Goal: Task Accomplishment & Management: Manage account settings

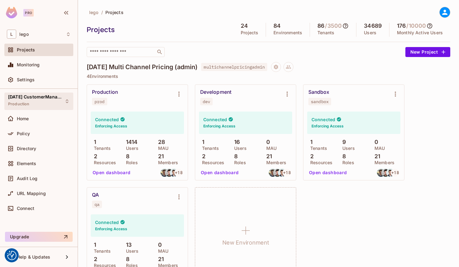
click at [41, 97] on span "[DATE] CustomerManagement" at bounding box center [36, 96] width 56 height 5
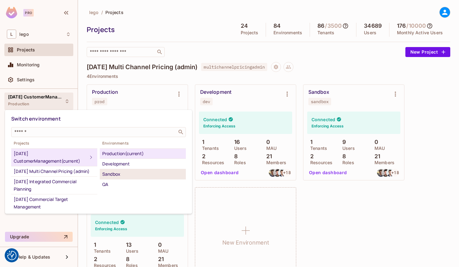
click at [126, 176] on div "Sandbox" at bounding box center [142, 174] width 81 height 7
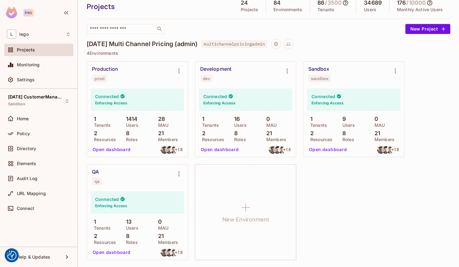
scroll to position [25, 0]
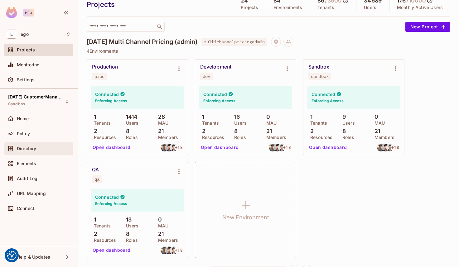
click at [31, 150] on span "Directory" at bounding box center [26, 148] width 19 height 5
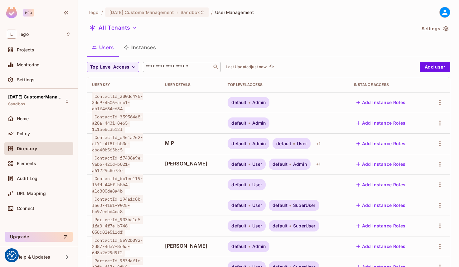
click at [152, 65] on input "text" at bounding box center [177, 67] width 65 height 6
paste input "**********"
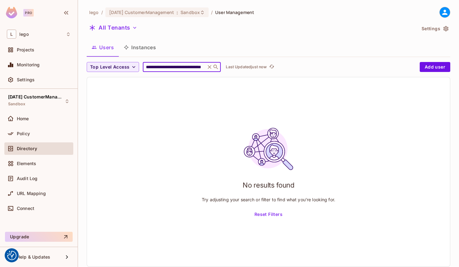
type input "**********"
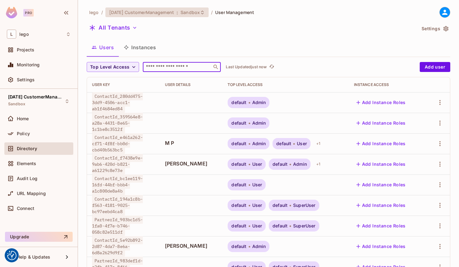
click at [202, 13] on icon at bounding box center [202, 12] width 5 height 5
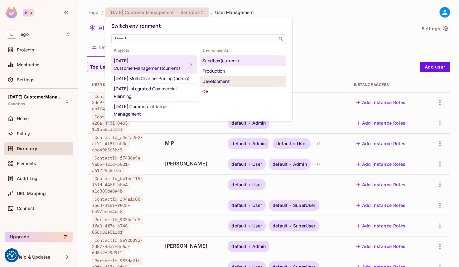
click at [233, 82] on div "Development" at bounding box center [242, 81] width 81 height 7
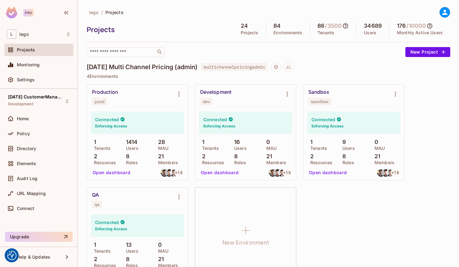
click at [324, 171] on button "Open dashboard" at bounding box center [327, 173] width 43 height 10
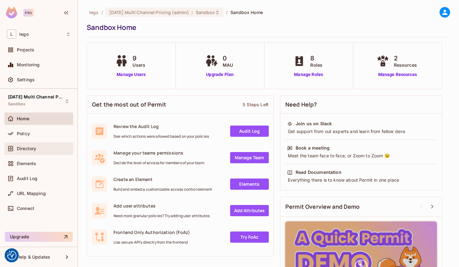
click at [29, 146] on span "Directory" at bounding box center [26, 148] width 19 height 5
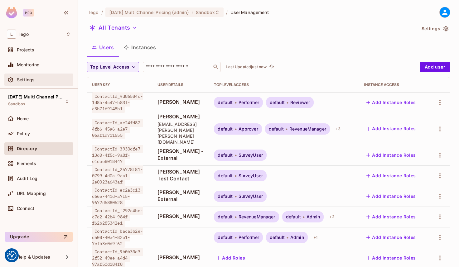
click at [31, 81] on span "Settings" at bounding box center [26, 79] width 18 height 5
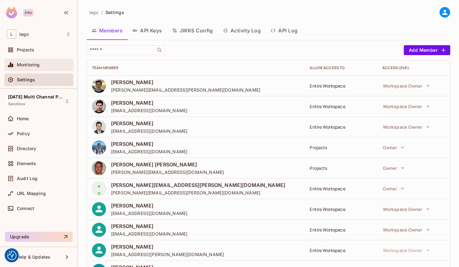
click at [32, 65] on span "Monitoring" at bounding box center [28, 64] width 23 height 5
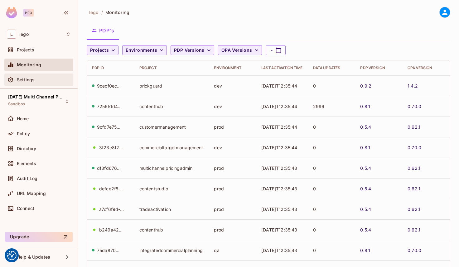
click at [28, 84] on div "Settings" at bounding box center [38, 80] width 69 height 12
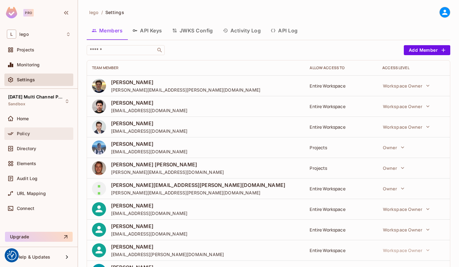
click at [22, 135] on span "Policy" at bounding box center [23, 133] width 13 height 5
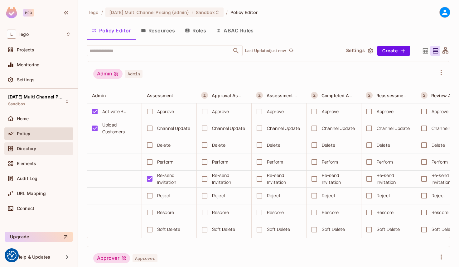
click at [39, 152] on div "Directory" at bounding box center [39, 148] width 64 height 7
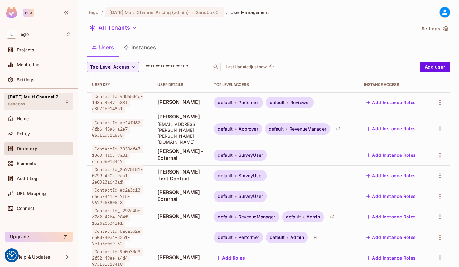
click at [34, 99] on span "[DATE] Multi Channel Pricing (admin)" at bounding box center [36, 96] width 56 height 5
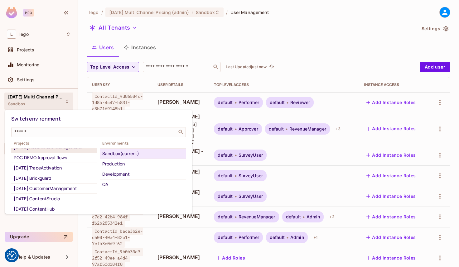
scroll to position [72, 0]
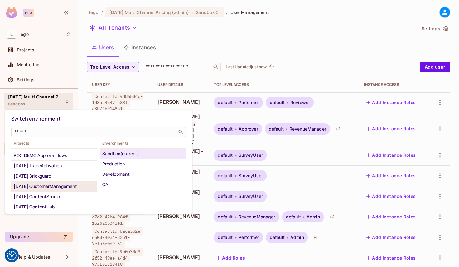
click at [59, 186] on div "[DATE] CustomerManagement" at bounding box center [54, 186] width 81 height 7
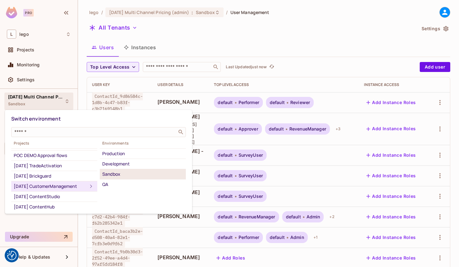
click at [114, 174] on div "Sandbox" at bounding box center [142, 174] width 81 height 7
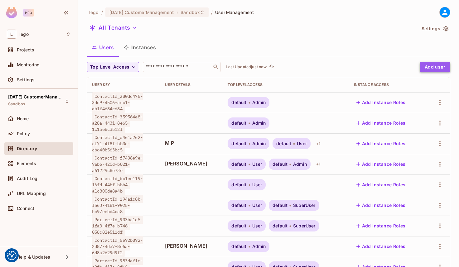
click at [436, 66] on button "Add user" at bounding box center [435, 67] width 31 height 10
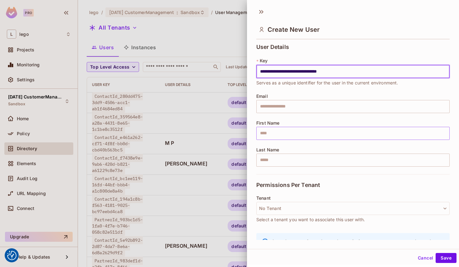
type input "**********"
click at [279, 137] on input "text" at bounding box center [352, 133] width 193 height 13
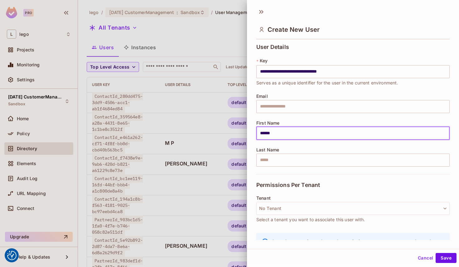
scroll to position [27, 0]
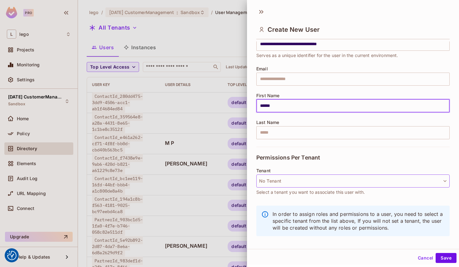
type input "******"
click at [282, 183] on button "No Tenant" at bounding box center [352, 181] width 193 height 13
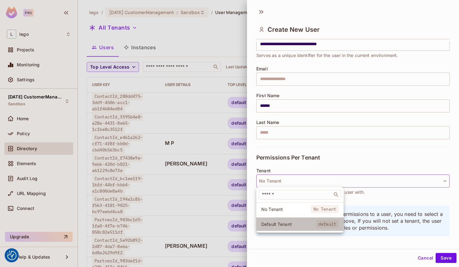
click at [277, 222] on span "Default Tenant" at bounding box center [288, 224] width 55 height 6
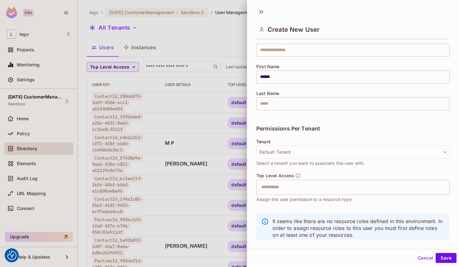
scroll to position [70, 0]
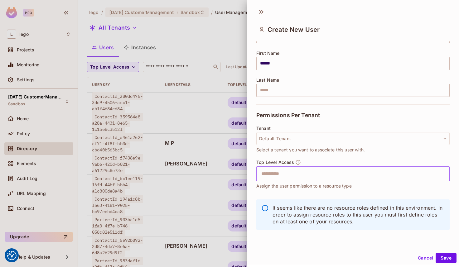
click at [319, 180] on div "​" at bounding box center [352, 173] width 193 height 15
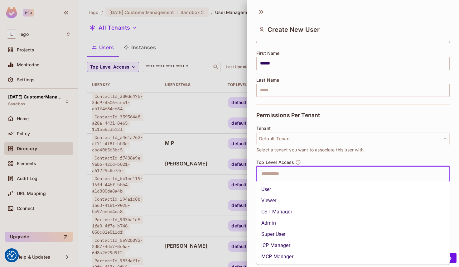
click at [288, 188] on li "User" at bounding box center [352, 189] width 193 height 11
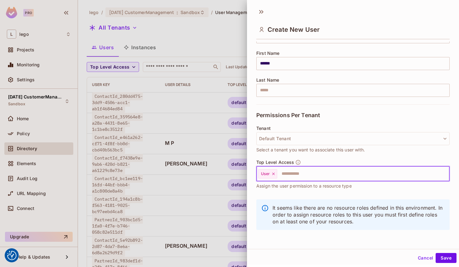
click at [325, 173] on input "text" at bounding box center [358, 174] width 160 height 12
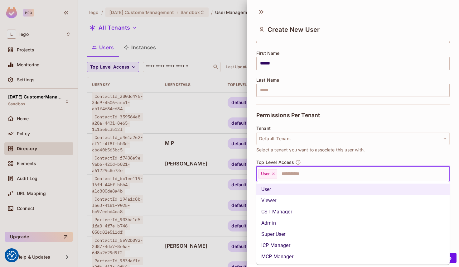
click at [288, 223] on li "Admin" at bounding box center [352, 223] width 193 height 11
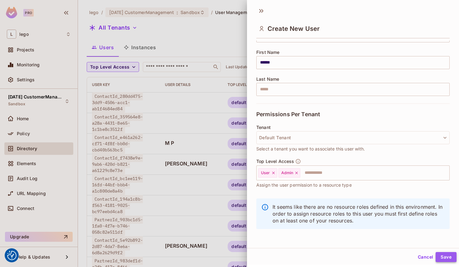
click at [449, 257] on button "Save" at bounding box center [446, 257] width 21 height 10
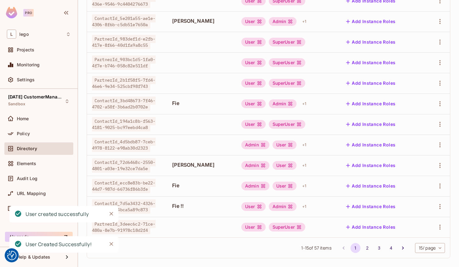
scroll to position [168, 0]
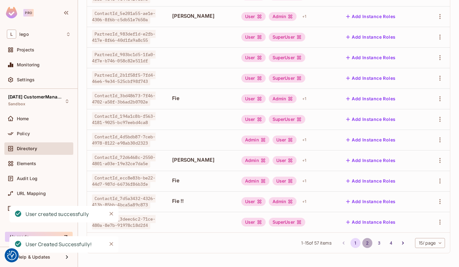
click at [367, 242] on button "2" at bounding box center [367, 243] width 10 height 10
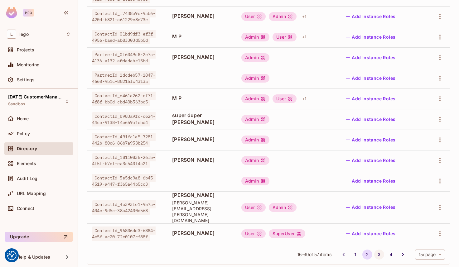
click at [377, 250] on button "3" at bounding box center [379, 255] width 10 height 10
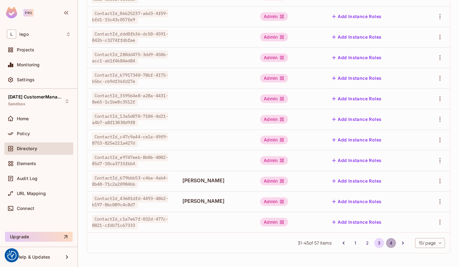
click at [387, 242] on button "4" at bounding box center [391, 243] width 10 height 10
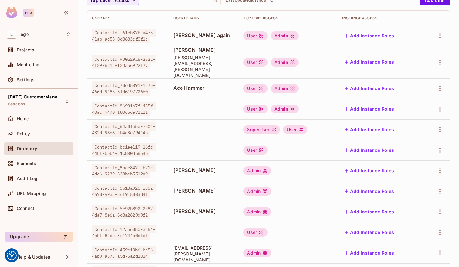
scroll to position [107, 0]
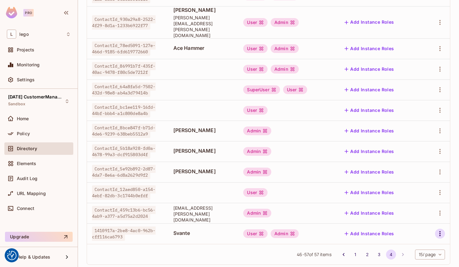
click at [442, 230] on icon "button" at bounding box center [439, 233] width 7 height 7
click at [399, 227] on div "Edit" at bounding box center [401, 225] width 23 height 10
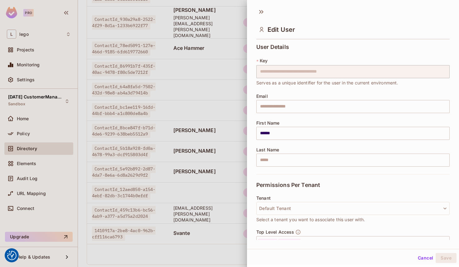
click at [186, 208] on div at bounding box center [229, 133] width 459 height 267
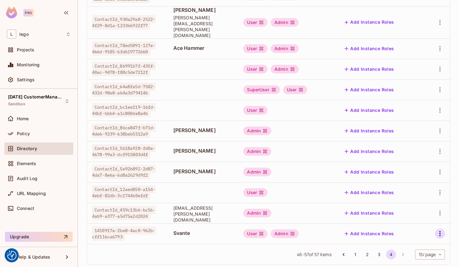
click at [439, 230] on icon "button" at bounding box center [439, 233] width 7 height 7
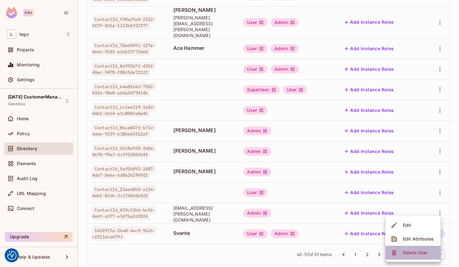
click at [409, 254] on div "Delete User" at bounding box center [415, 253] width 25 height 6
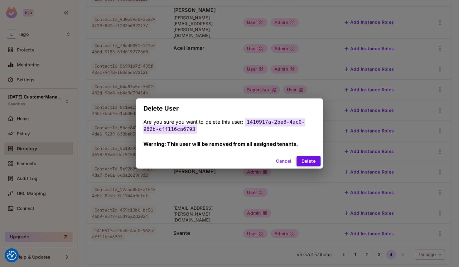
click at [308, 160] on button "Delete" at bounding box center [308, 161] width 24 height 10
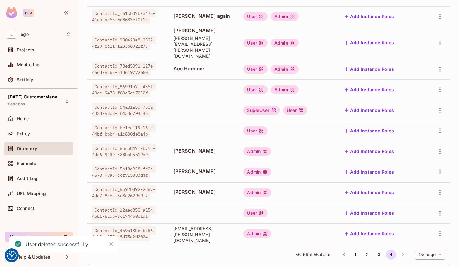
scroll to position [0, 0]
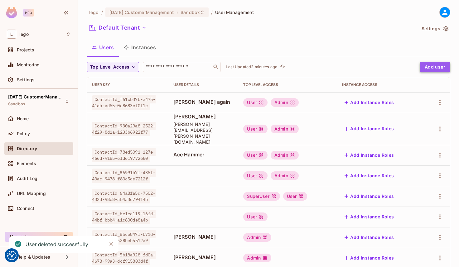
click at [435, 68] on button "Add user" at bounding box center [435, 67] width 31 height 10
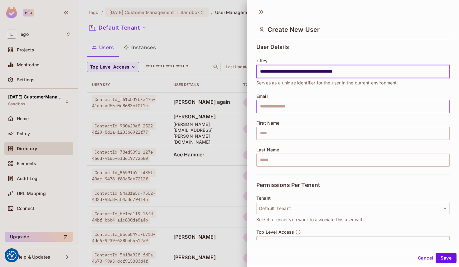
type input "**********"
click at [282, 104] on input "text" at bounding box center [352, 106] width 193 height 13
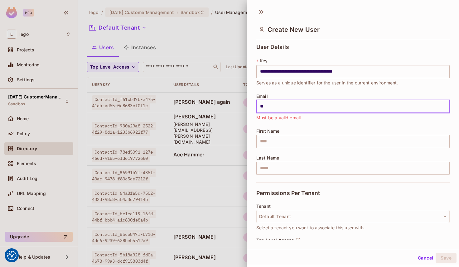
type input "*"
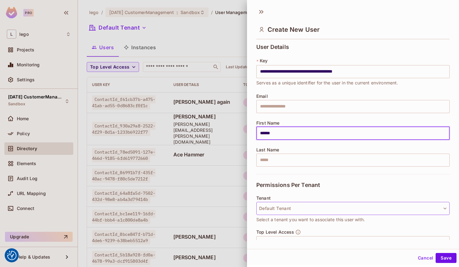
type input "******"
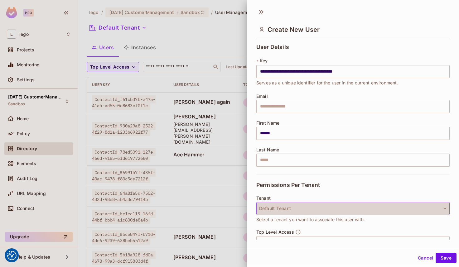
click at [281, 213] on button "Default Tenant" at bounding box center [352, 208] width 193 height 13
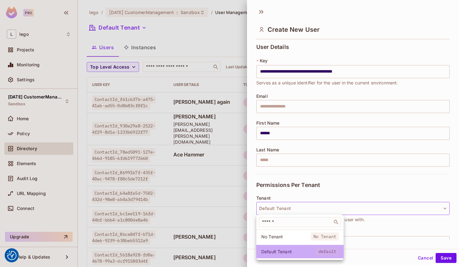
click at [274, 248] on li "Default Tenant default" at bounding box center [299, 251] width 87 height 13
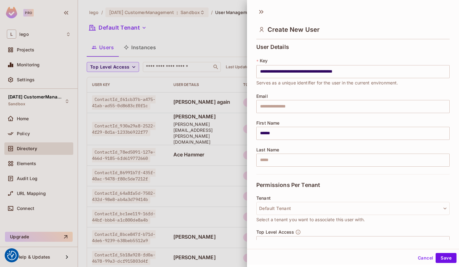
scroll to position [1, 0]
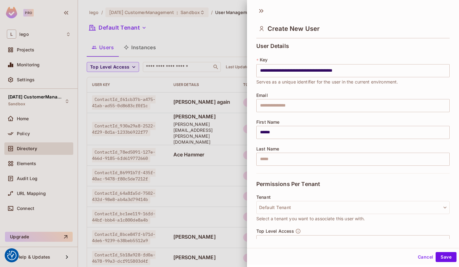
click at [287, 241] on div "**********" at bounding box center [353, 125] width 212 height 245
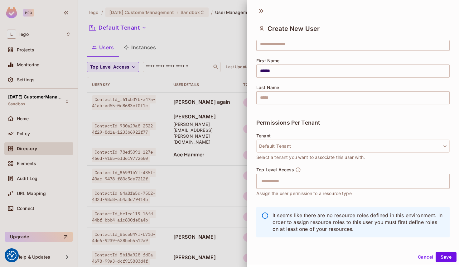
scroll to position [70, 0]
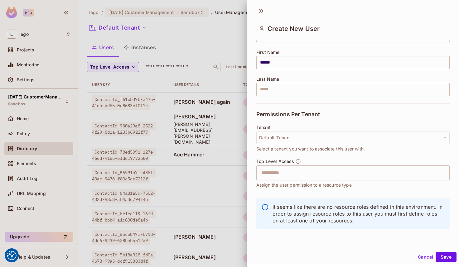
click at [301, 164] on div "Top Level Access ​ Assign the user permission to a resource type" at bounding box center [352, 174] width 193 height 30
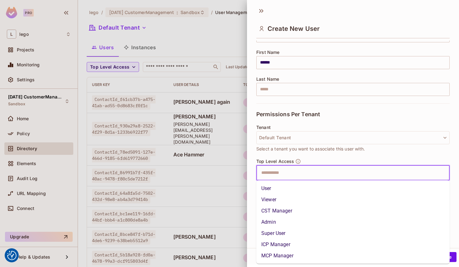
click at [299, 172] on input "text" at bounding box center [348, 173] width 180 height 12
click at [281, 189] on li "User" at bounding box center [352, 188] width 193 height 11
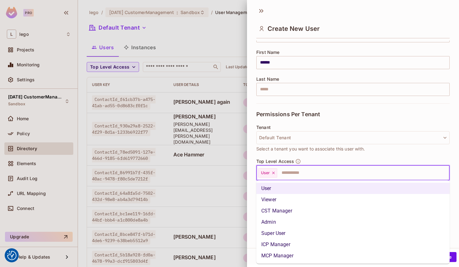
click at [304, 172] on input "text" at bounding box center [358, 173] width 160 height 12
click at [280, 222] on li "Admin" at bounding box center [352, 222] width 193 height 11
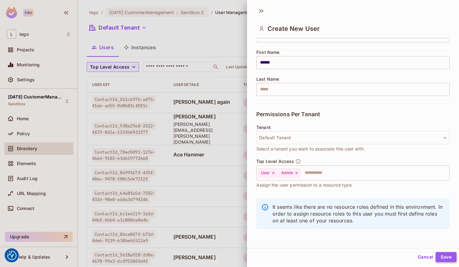
click at [443, 255] on button "Save" at bounding box center [446, 257] width 21 height 10
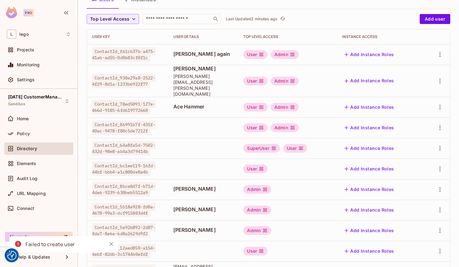
scroll to position [86, 0]
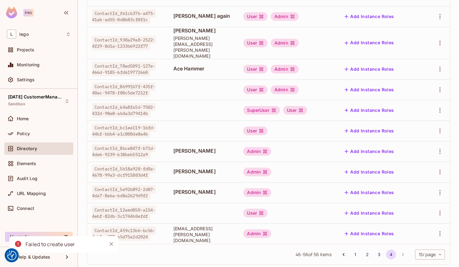
click at [50, 246] on div "Failed to create user" at bounding box center [51, 245] width 50 height 8
click at [112, 244] on icon "Close" at bounding box center [111, 244] width 6 height 6
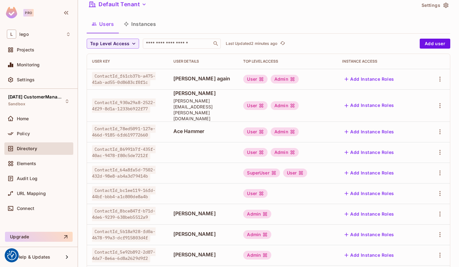
scroll to position [0, 0]
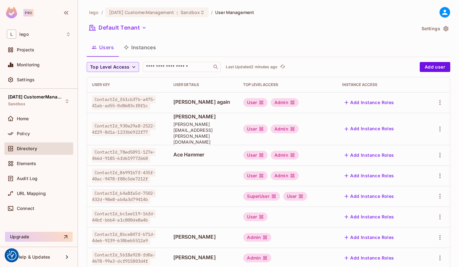
click at [165, 61] on div "lego / [DATE] CustomerManagement : Sandbox / User Management Default Tenant Set…" at bounding box center [269, 181] width 364 height 349
click at [165, 66] on input "text" at bounding box center [177, 67] width 65 height 6
paste input "**********"
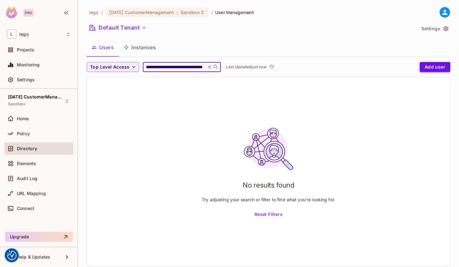
type input "**********"
click at [435, 67] on button "Add user" at bounding box center [435, 67] width 31 height 10
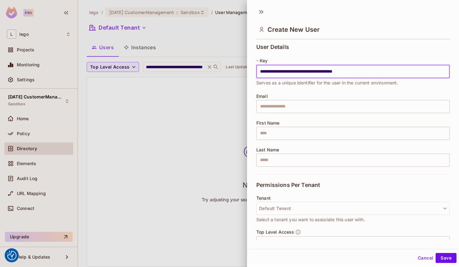
type input "**********"
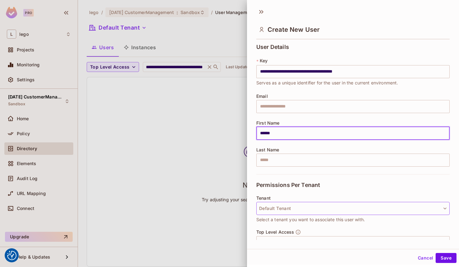
type input "******"
click at [291, 207] on button "Default Tenant" at bounding box center [352, 208] width 193 height 13
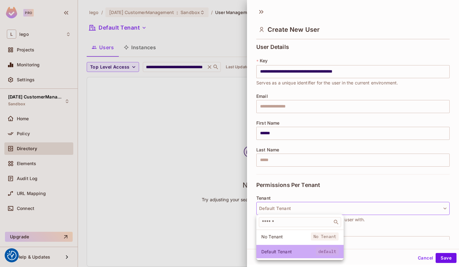
click at [290, 249] on span "Default Tenant" at bounding box center [288, 252] width 55 height 6
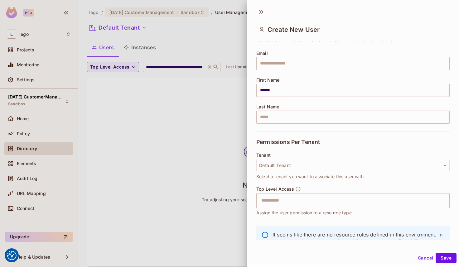
scroll to position [60, 0]
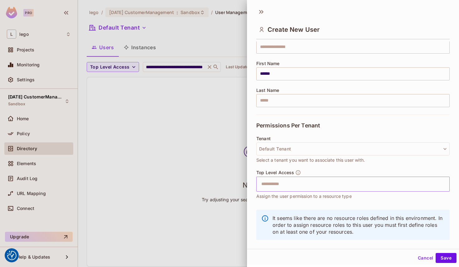
click at [294, 185] on input "text" at bounding box center [348, 184] width 180 height 12
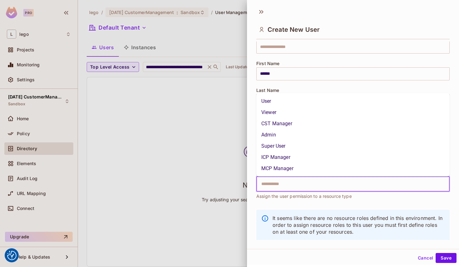
click at [305, 141] on li "Super User" at bounding box center [352, 146] width 193 height 11
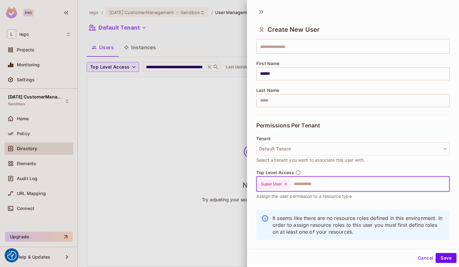
click at [287, 184] on icon at bounding box center [285, 184] width 4 height 4
click at [287, 184] on input "text" at bounding box center [348, 184] width 180 height 12
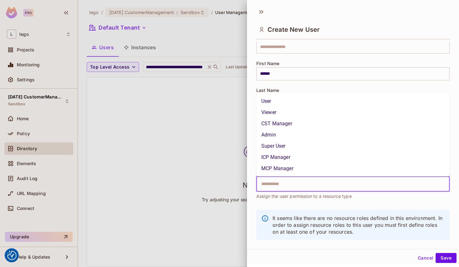
click at [291, 136] on li "Admin" at bounding box center [352, 134] width 193 height 11
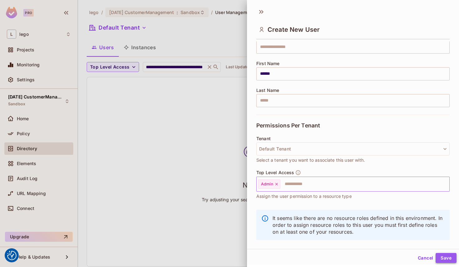
click at [447, 257] on button "Save" at bounding box center [446, 258] width 21 height 10
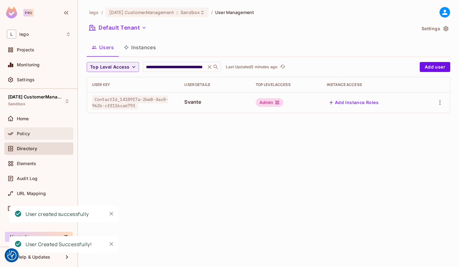
click at [26, 134] on span "Policy" at bounding box center [23, 133] width 13 height 5
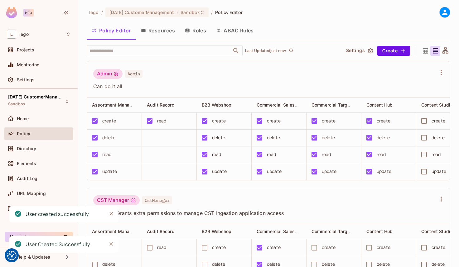
click at [168, 34] on button "Resources" at bounding box center [158, 31] width 44 height 16
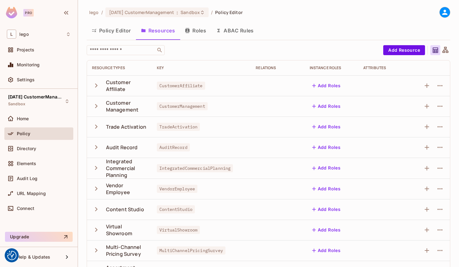
click at [108, 30] on button "Policy Editor" at bounding box center [111, 31] width 49 height 16
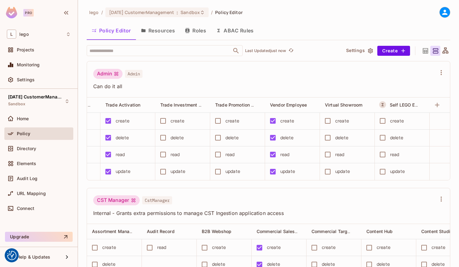
scroll to position [0, 755]
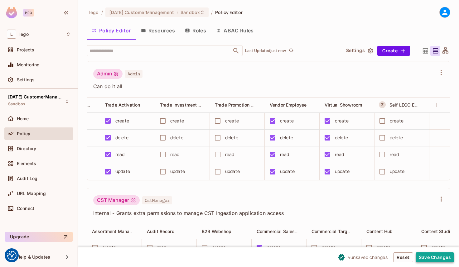
click at [427, 256] on button "Save Changes" at bounding box center [435, 258] width 38 height 10
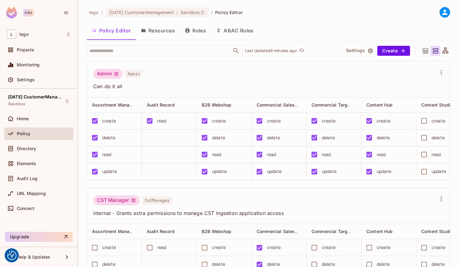
click at [200, 31] on button "Roles" at bounding box center [195, 31] width 31 height 16
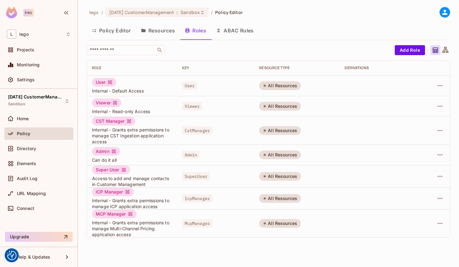
click at [163, 29] on button "Resources" at bounding box center [158, 31] width 44 height 16
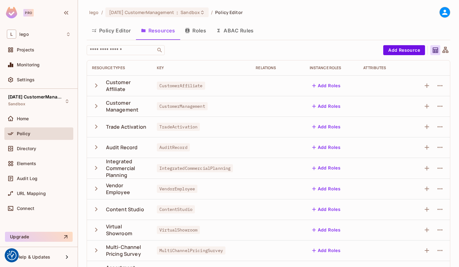
click at [118, 27] on button "Policy Editor" at bounding box center [111, 31] width 49 height 16
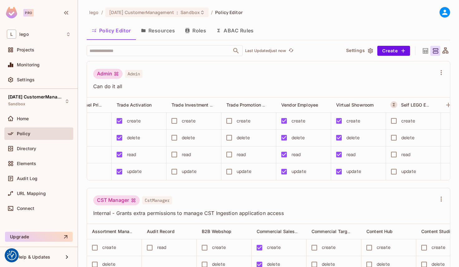
scroll to position [0, 744]
click at [227, 59] on div "​ Last Updated 3 minutes ago Settings Create Admin Admin Can do it all Commerci…" at bounding box center [269, 156] width 364 height 222
